Goal: Task Accomplishment & Management: Use online tool/utility

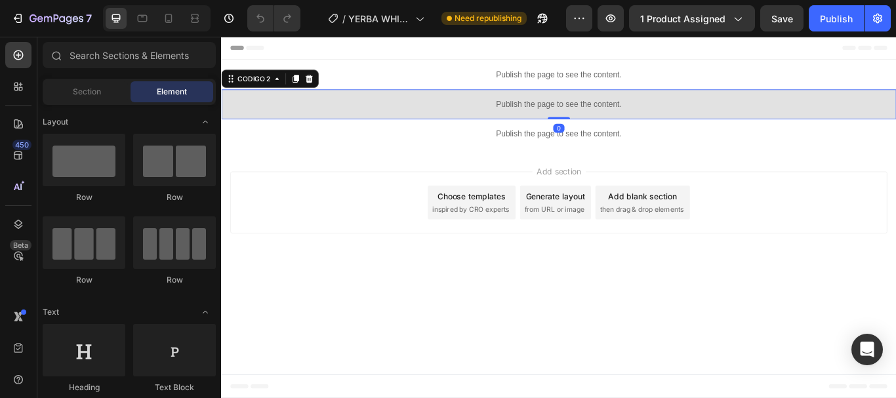
click at [625, 108] on div "Publish the page to see the content." at bounding box center [615, 115] width 788 height 35
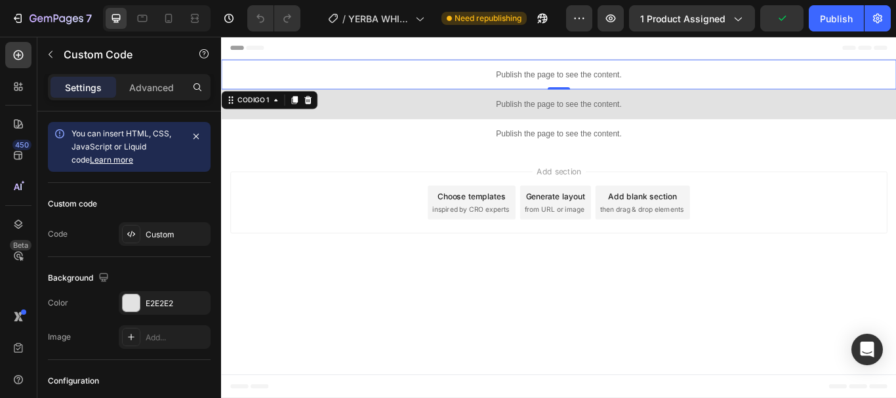
click at [620, 84] on p "Publish the page to see the content." at bounding box center [615, 81] width 788 height 14
drag, startPoint x: 320, startPoint y: 108, endPoint x: 374, endPoint y: 103, distance: 54.1
click at [322, 111] on icon at bounding box center [322, 110] width 9 height 9
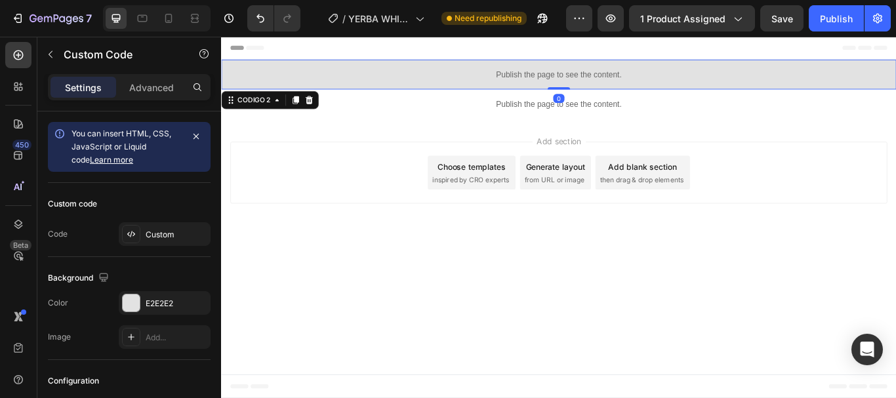
click at [593, 72] on div "Publish the page to see the content." at bounding box center [615, 81] width 788 height 35
click at [332, 107] on div "CODIGO 2" at bounding box center [278, 110] width 114 height 21
click at [323, 111] on icon at bounding box center [323, 111] width 11 height 11
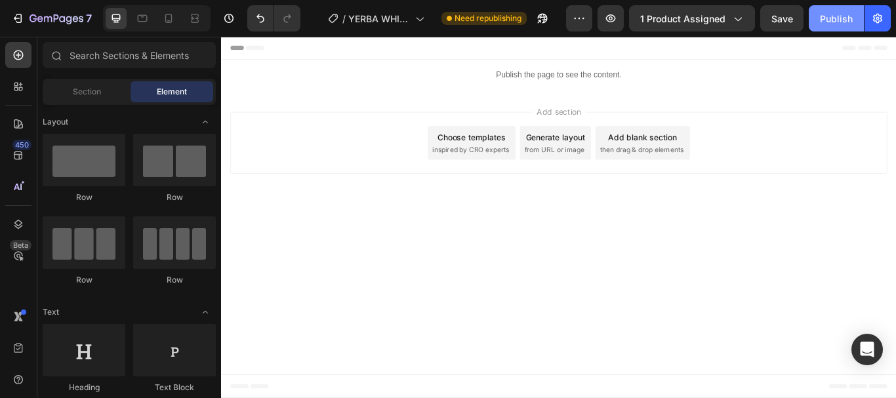
click at [845, 22] on div "Publish" at bounding box center [836, 19] width 33 height 14
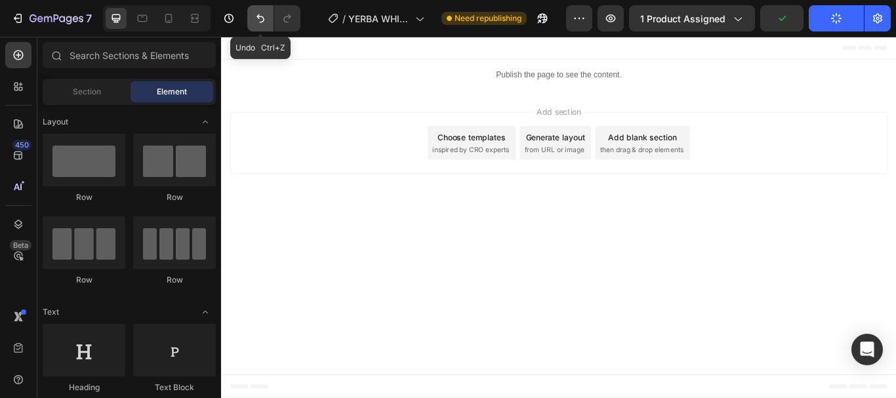
click at [258, 16] on icon "Undo/Redo" at bounding box center [260, 18] width 13 height 13
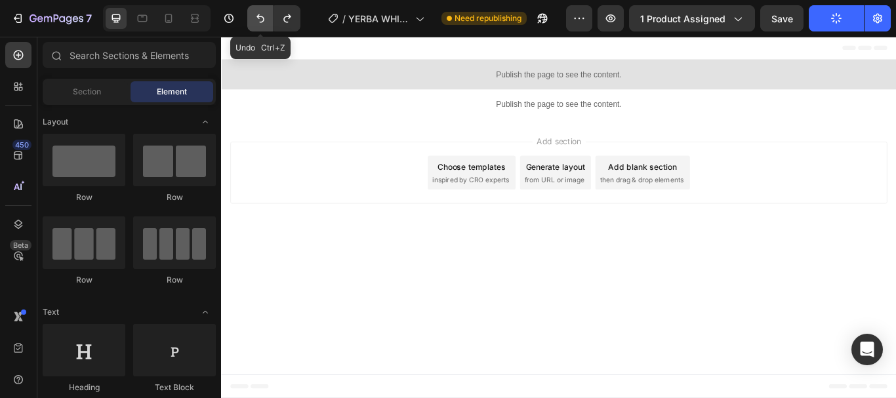
click at [258, 16] on icon "Undo/Redo" at bounding box center [261, 18] width 8 height 9
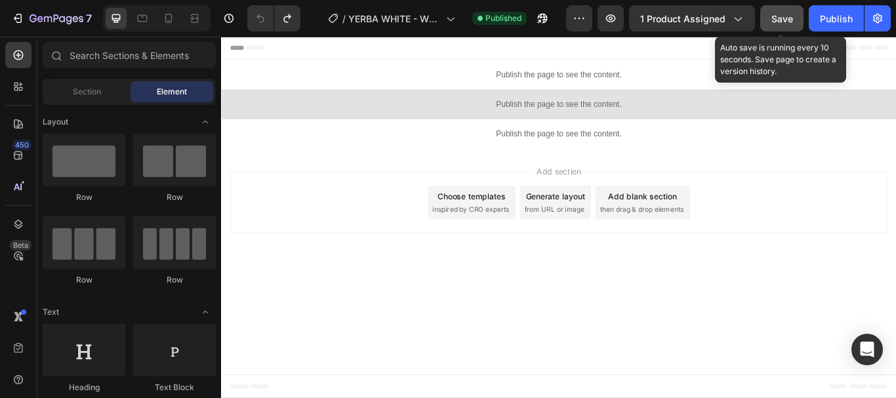
click at [797, 24] on button "Save" at bounding box center [782, 18] width 43 height 26
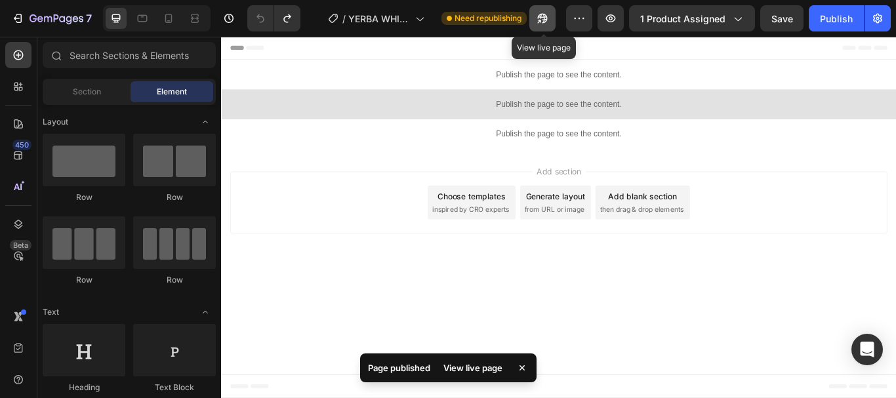
click at [545, 20] on icon "button" at bounding box center [542, 18] width 13 height 13
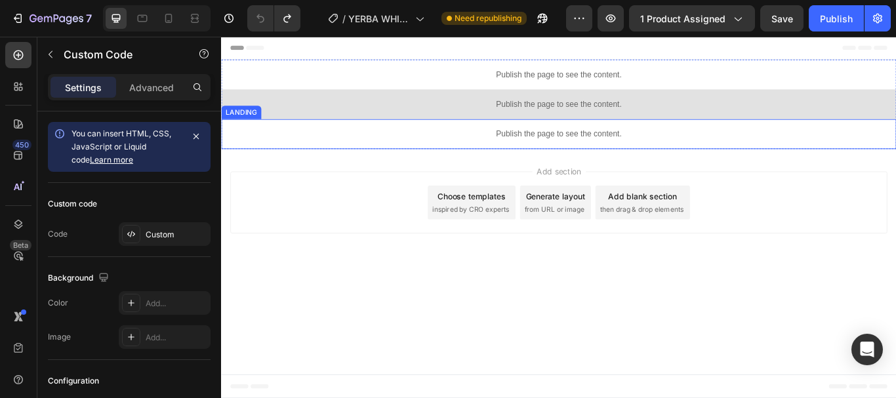
click at [597, 149] on p "Publish the page to see the content." at bounding box center [615, 151] width 788 height 14
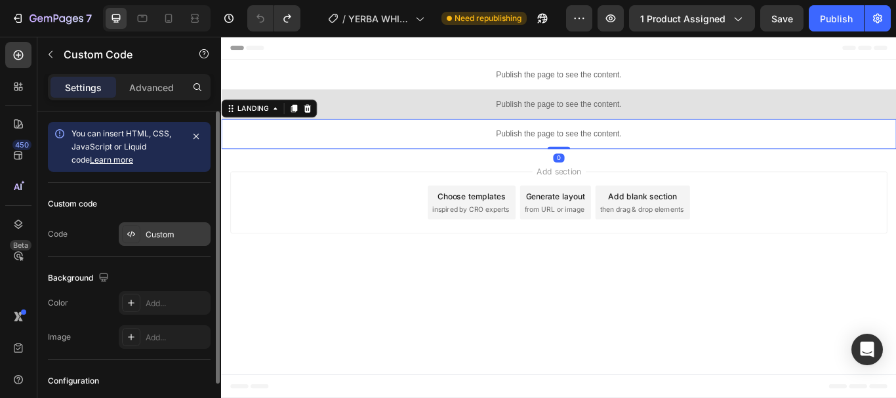
click at [168, 234] on div "Custom" at bounding box center [177, 235] width 62 height 12
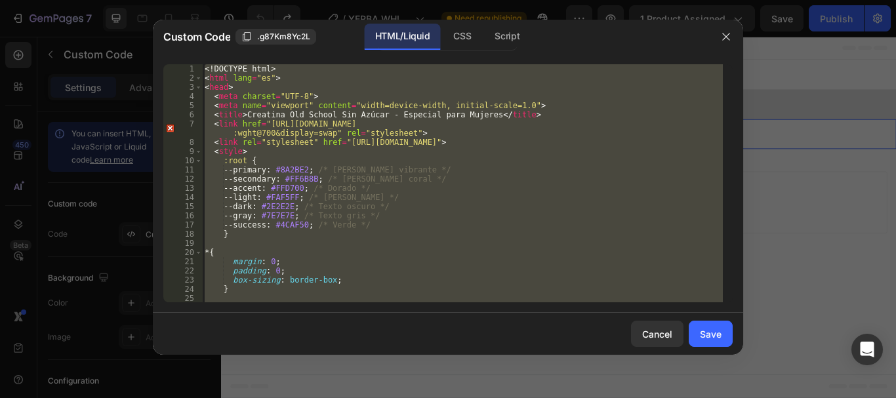
paste textarea
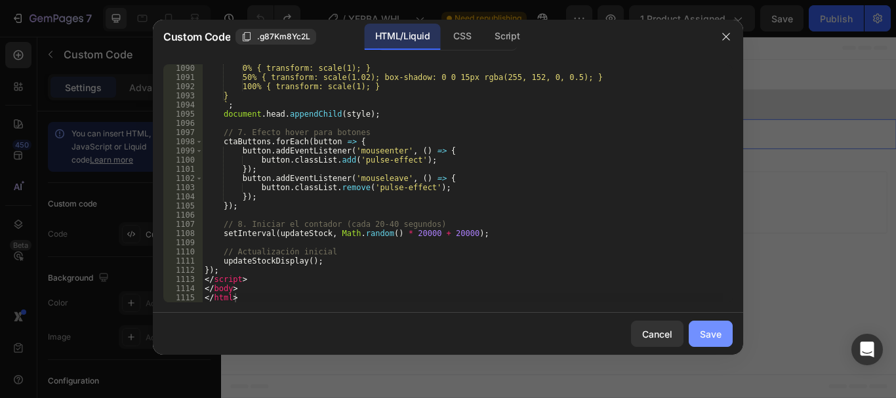
click at [715, 334] on div "Save" at bounding box center [711, 334] width 22 height 14
type textarea "</body> </html>"
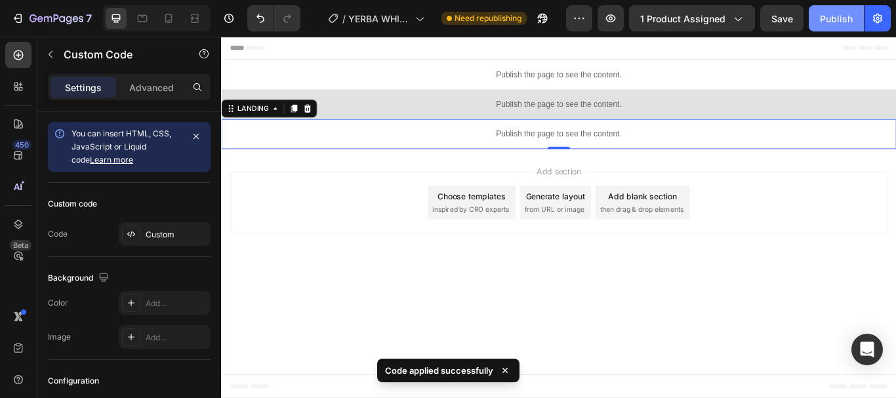
click at [837, 22] on div "Publish" at bounding box center [836, 19] width 33 height 14
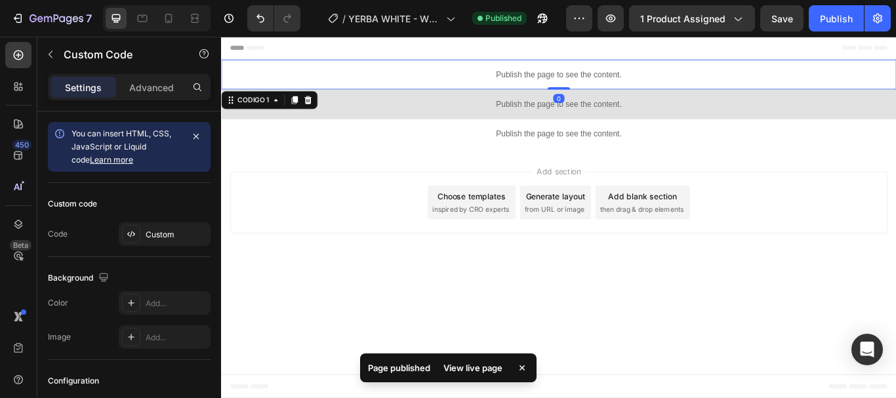
click at [659, 77] on p "Publish the page to see the content." at bounding box center [615, 81] width 788 height 14
click at [327, 112] on icon at bounding box center [322, 111] width 11 height 11
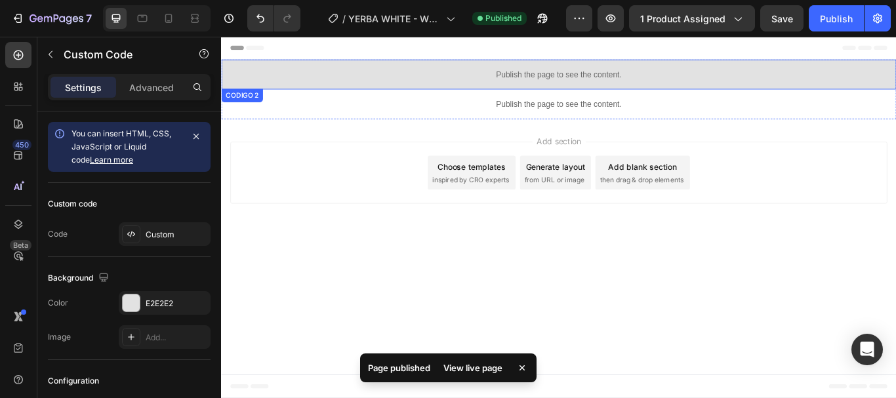
click at [605, 79] on p "Publish the page to see the content." at bounding box center [615, 81] width 788 height 14
click at [327, 108] on icon at bounding box center [324, 110] width 9 height 9
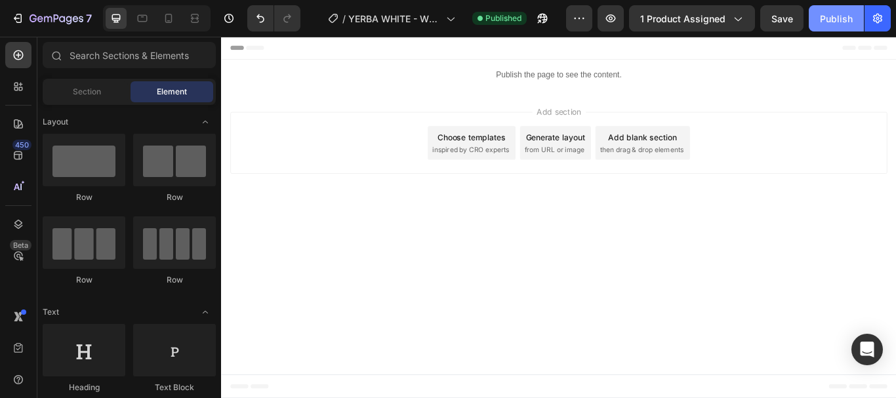
click at [828, 20] on div "Publish" at bounding box center [836, 19] width 33 height 14
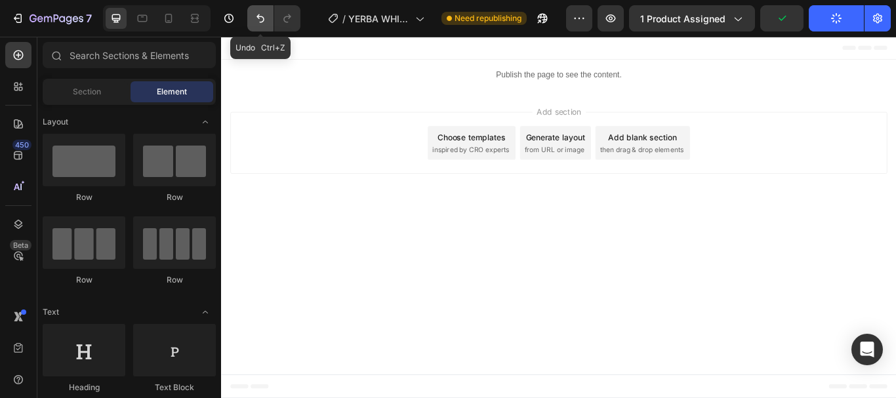
click at [261, 18] on icon "Undo/Redo" at bounding box center [260, 18] width 13 height 13
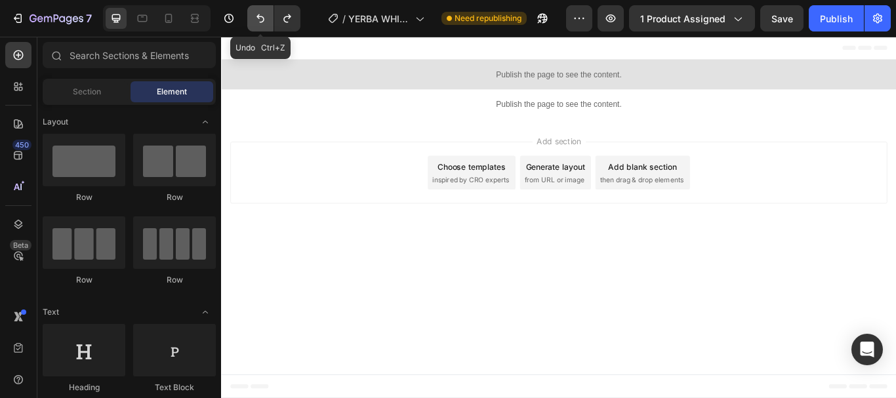
click at [266, 16] on icon "Undo/Redo" at bounding box center [260, 18] width 13 height 13
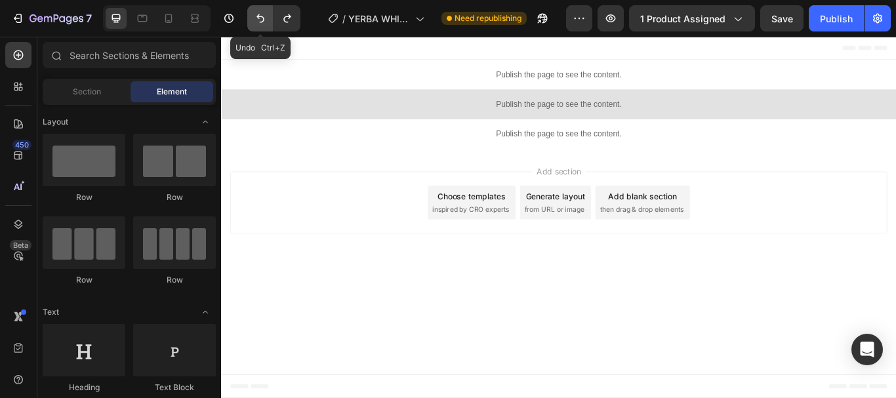
click at [264, 14] on icon "Undo/Redo" at bounding box center [260, 18] width 13 height 13
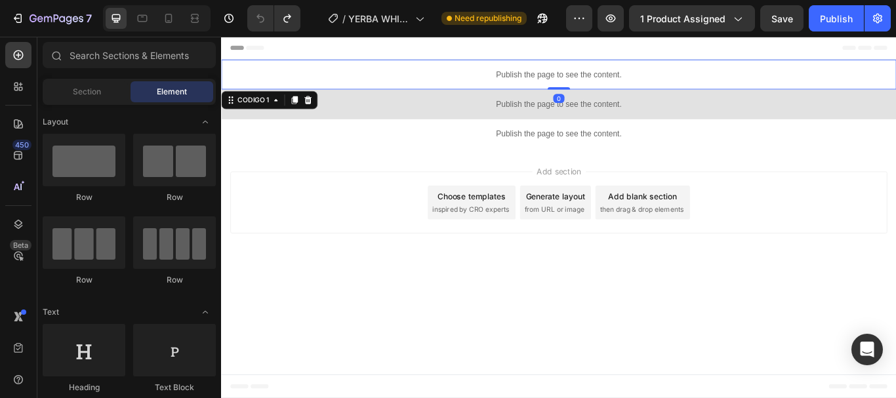
click at [622, 87] on p "Publish the page to see the content." at bounding box center [615, 81] width 788 height 14
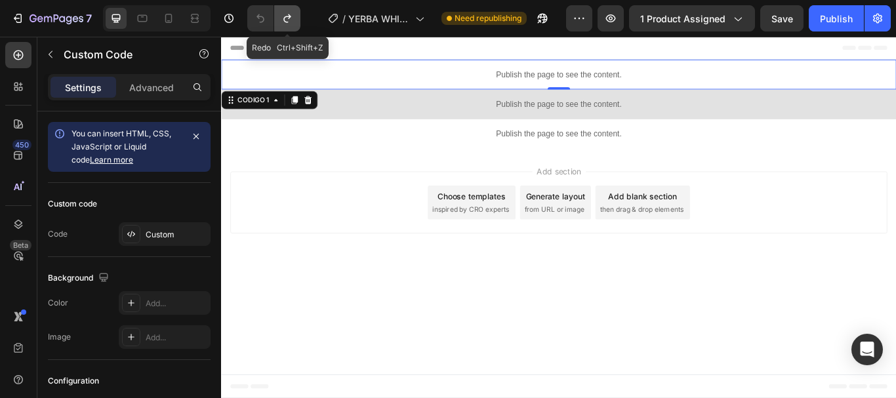
click at [286, 11] on button "Undo/Redo" at bounding box center [287, 18] width 26 height 26
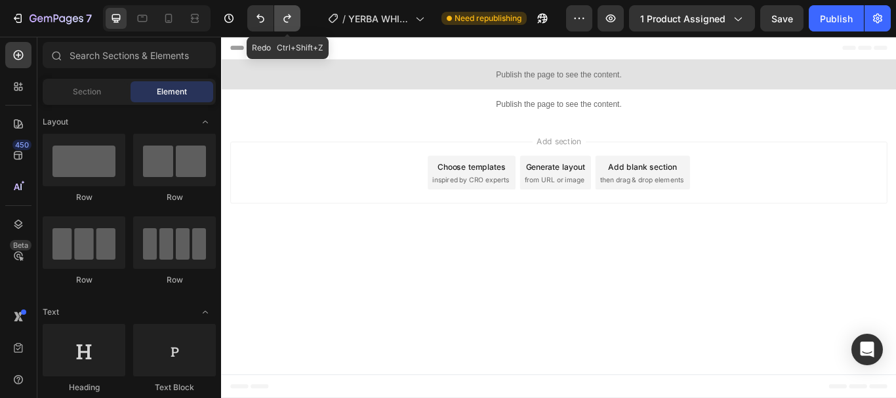
click at [286, 11] on button "Undo/Redo" at bounding box center [287, 18] width 26 height 26
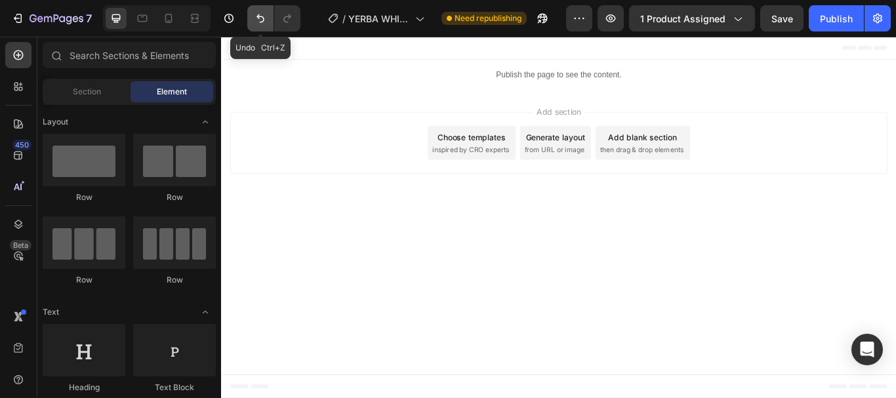
click at [267, 27] on button "Undo/Redo" at bounding box center [260, 18] width 26 height 26
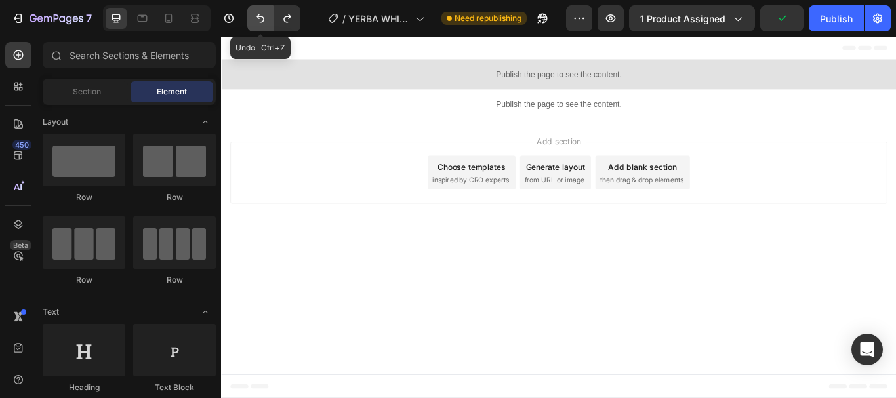
click at [267, 27] on button "Undo/Redo" at bounding box center [260, 18] width 26 height 26
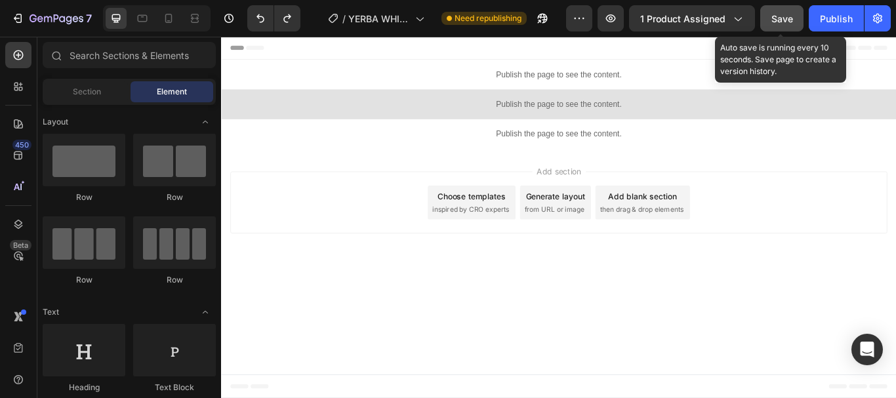
click at [769, 17] on button "Save" at bounding box center [782, 18] width 43 height 26
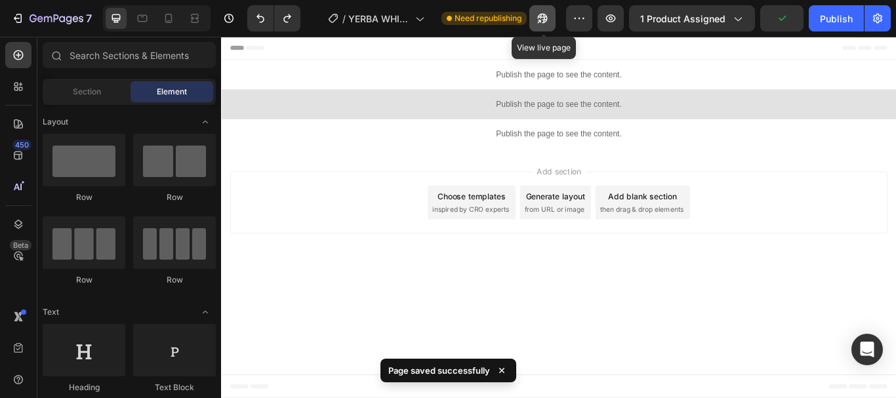
click at [549, 24] on icon "button" at bounding box center [542, 18] width 13 height 13
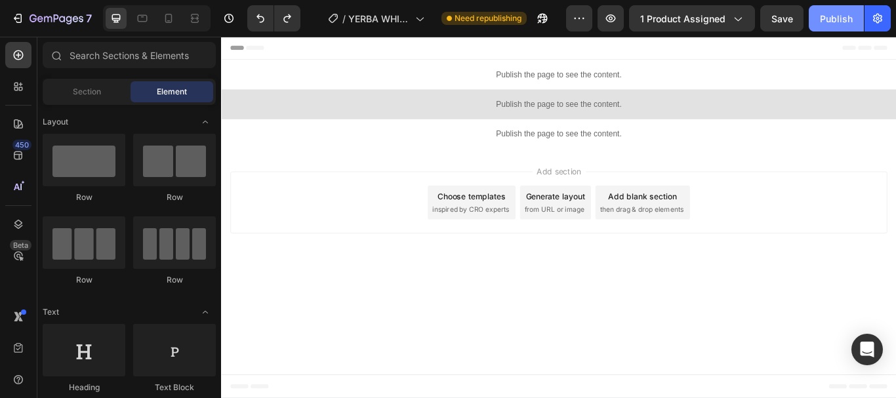
click at [840, 19] on div "Publish" at bounding box center [836, 19] width 33 height 14
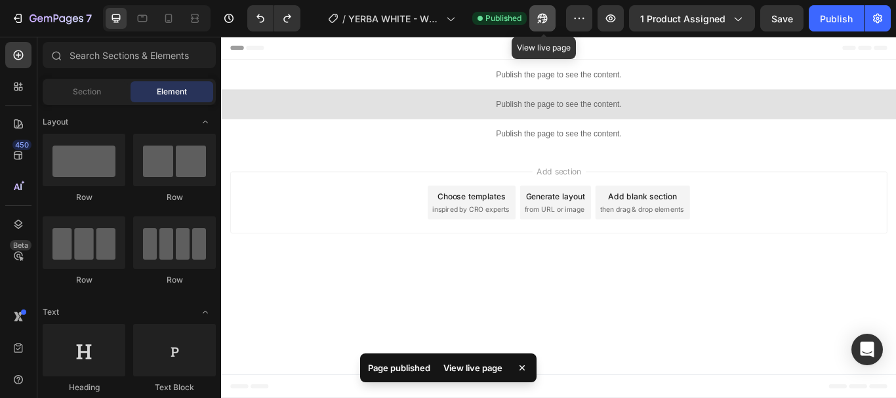
click at [552, 25] on button "button" at bounding box center [543, 18] width 26 height 26
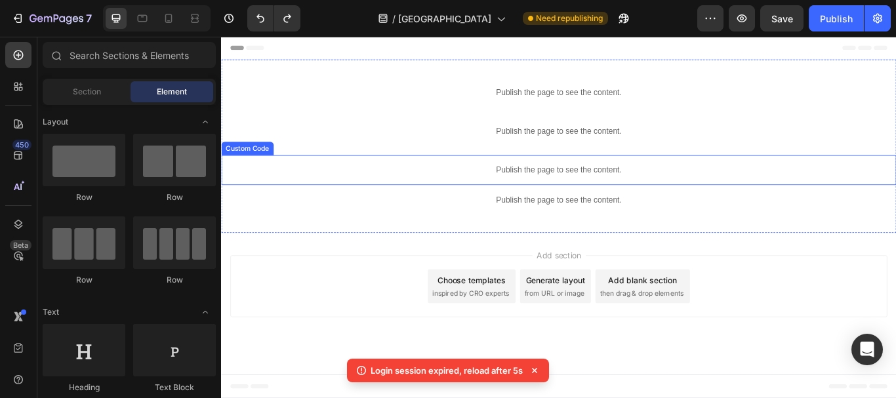
scroll to position [3599, 0]
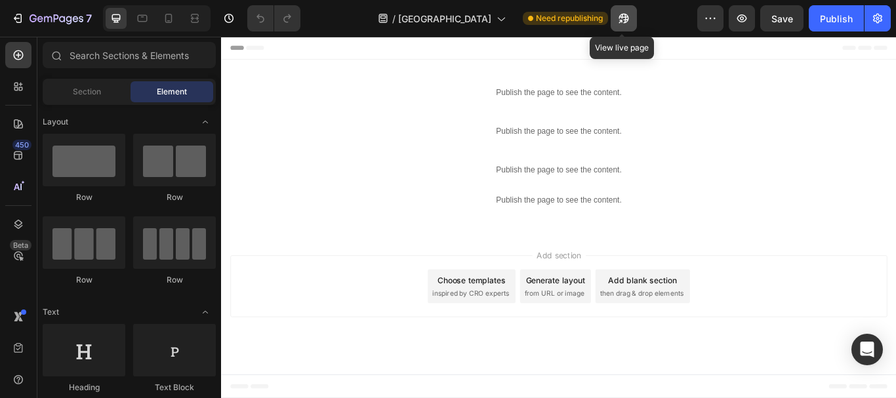
click at [625, 24] on icon "button" at bounding box center [624, 18] width 13 height 13
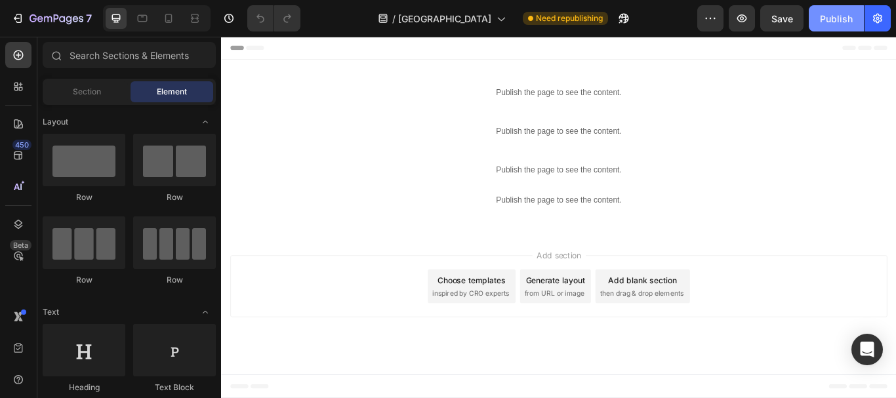
click at [828, 22] on div "Publish" at bounding box center [836, 19] width 33 height 14
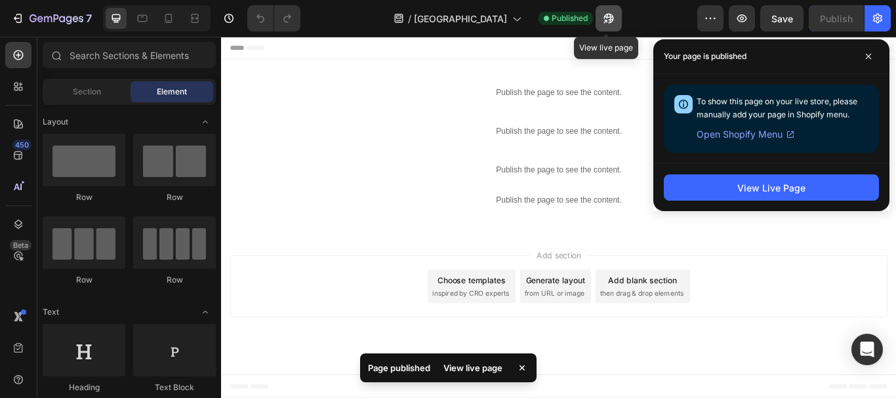
click at [607, 20] on icon "button" at bounding box center [605, 21] width 3 height 3
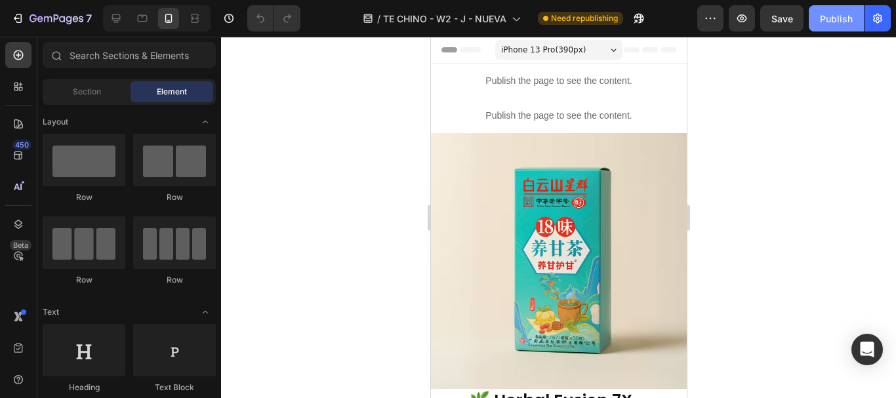
click at [819, 16] on button "Publish" at bounding box center [836, 18] width 55 height 26
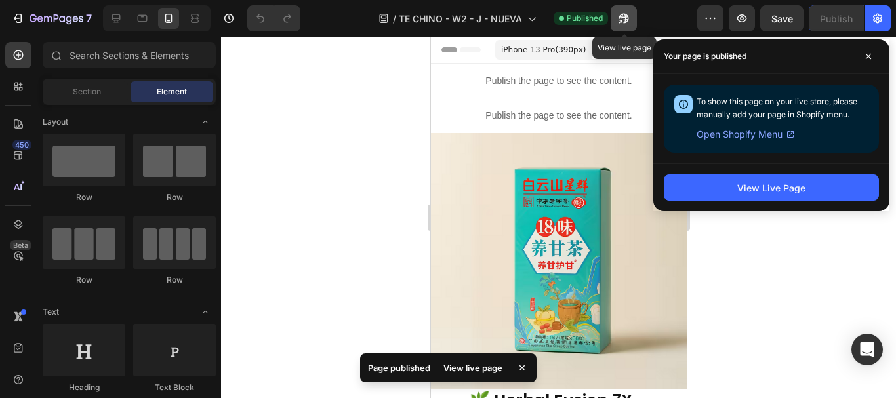
click at [621, 22] on icon "button" at bounding box center [620, 21] width 3 height 3
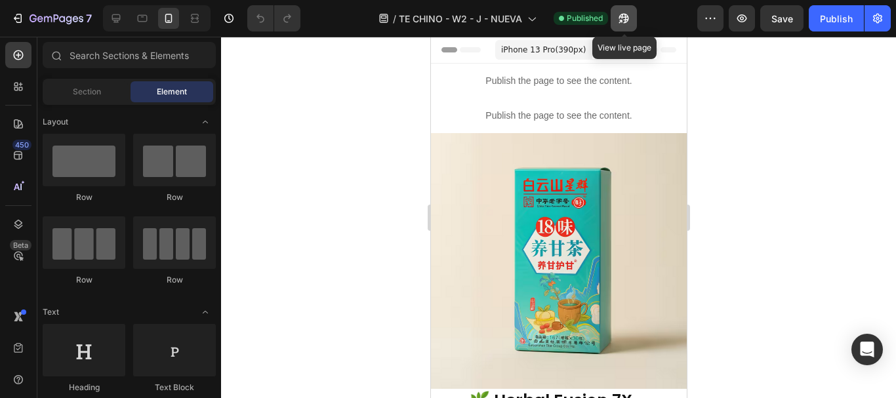
click at [620, 14] on icon "button" at bounding box center [624, 18] width 13 height 13
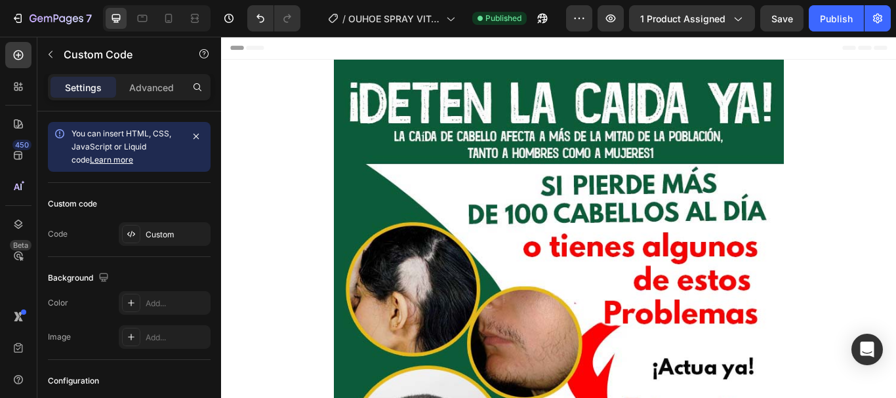
scroll to position [12994, 0]
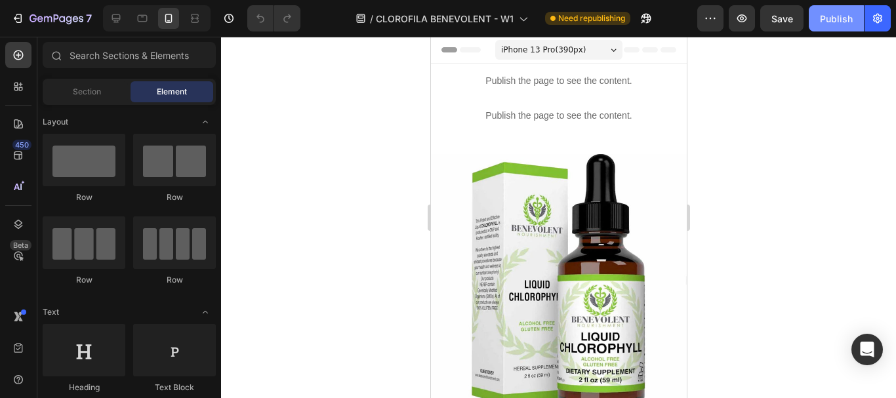
click at [845, 14] on div "Publish" at bounding box center [836, 19] width 33 height 14
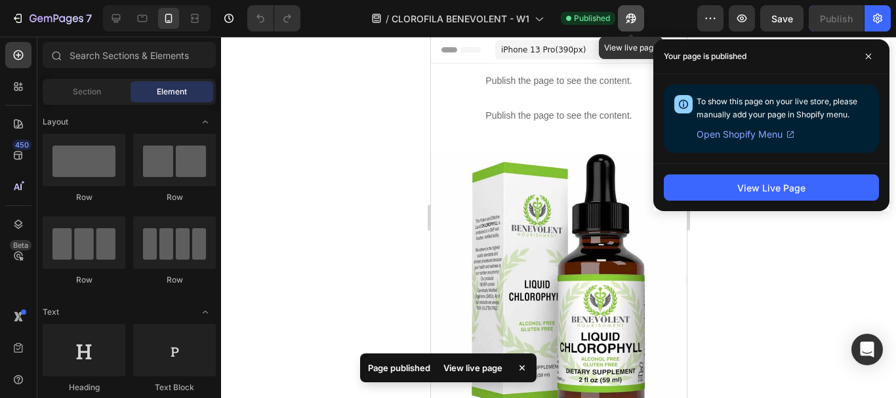
click at [626, 19] on icon "button" at bounding box center [631, 18] width 13 height 13
